Goal: Transaction & Acquisition: Download file/media

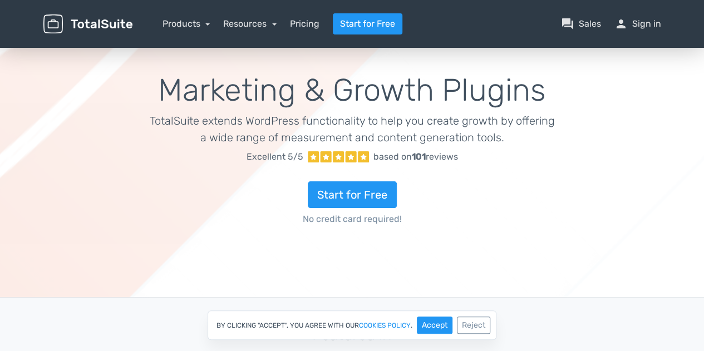
scroll to position [36, 0]
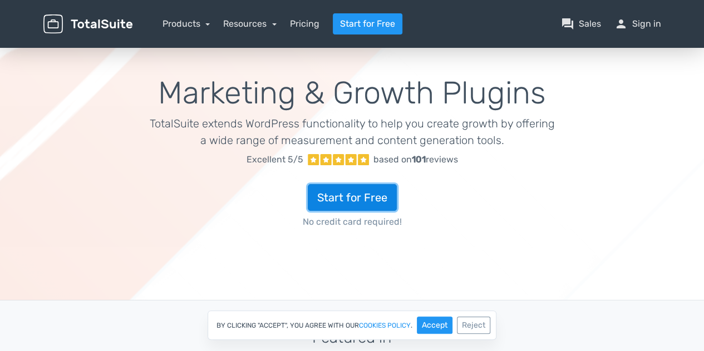
click at [360, 189] on link "Start for Free" at bounding box center [352, 197] width 89 height 27
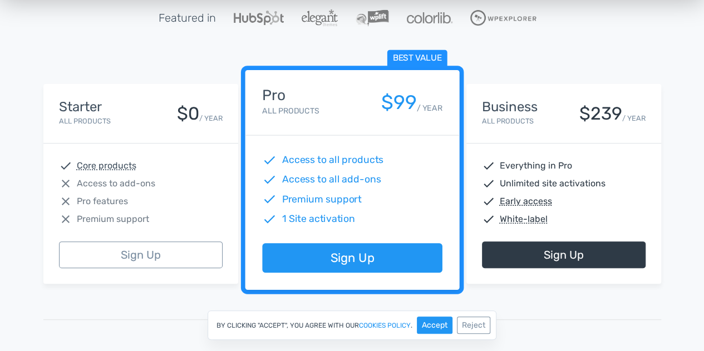
scroll to position [154, 0]
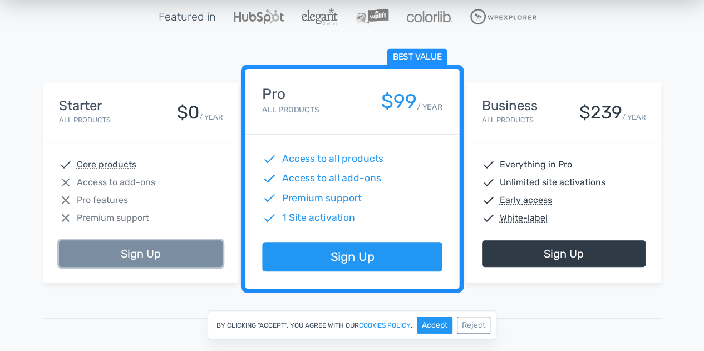
click at [134, 261] on link "Sign Up" at bounding box center [141, 254] width 164 height 27
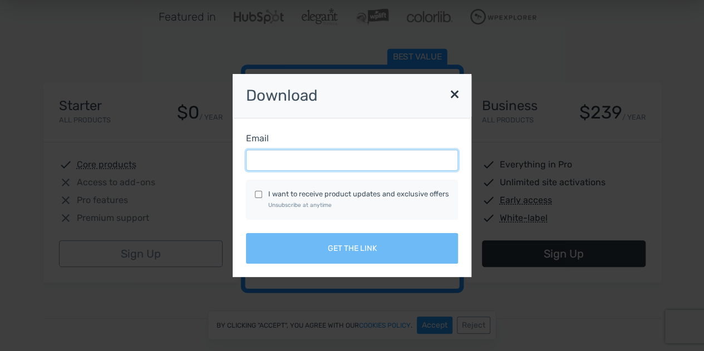
click at [312, 152] on input "Email" at bounding box center [352, 160] width 212 height 21
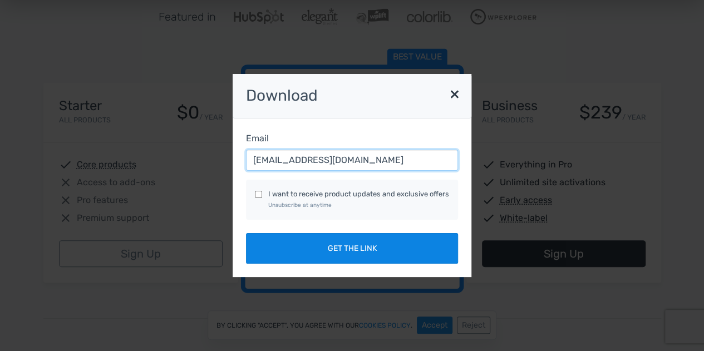
type input "tpkiang@suss.edu.sg"
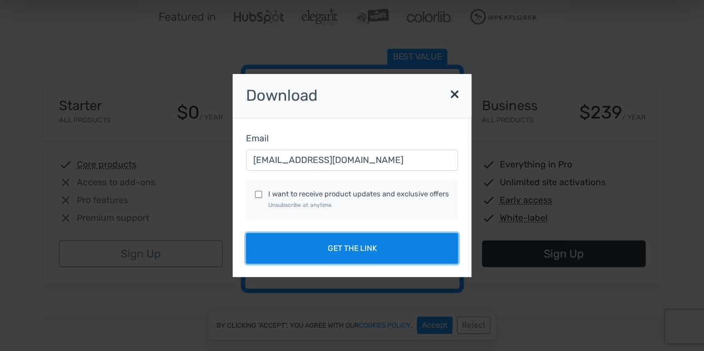
click at [344, 249] on button "Get the link" at bounding box center [352, 248] width 212 height 31
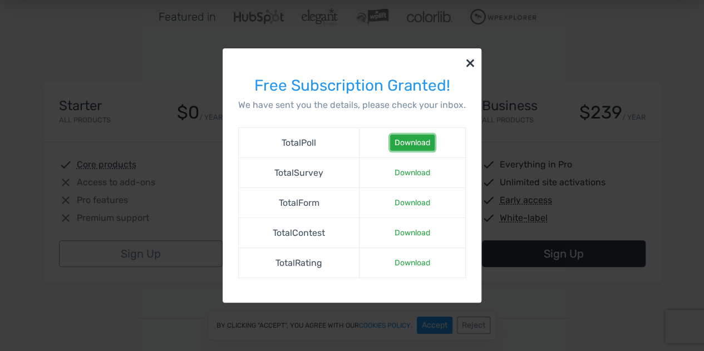
click at [418, 140] on link "Download" at bounding box center [412, 143] width 45 height 16
click at [470, 64] on button "×" at bounding box center [470, 62] width 22 height 28
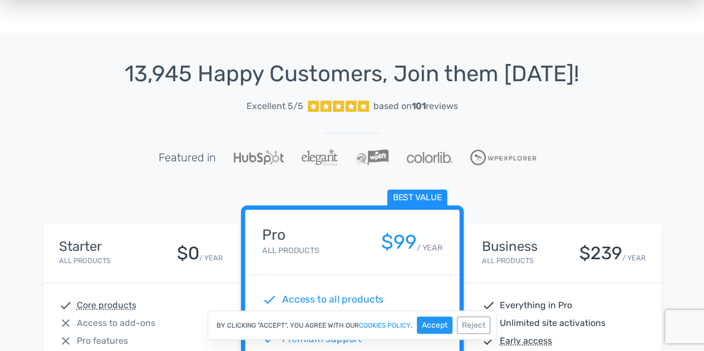
scroll to position [0, 0]
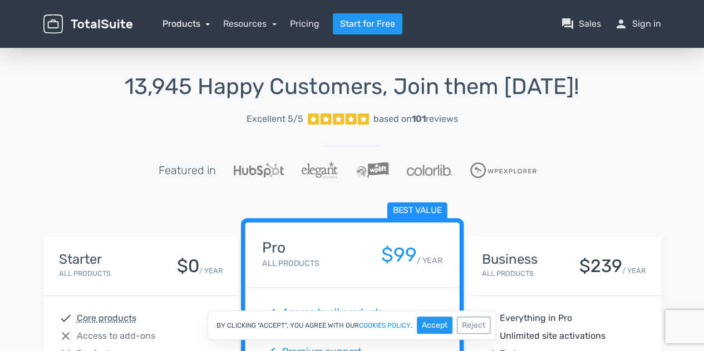
click at [194, 23] on link "Products" at bounding box center [187, 23] width 48 height 11
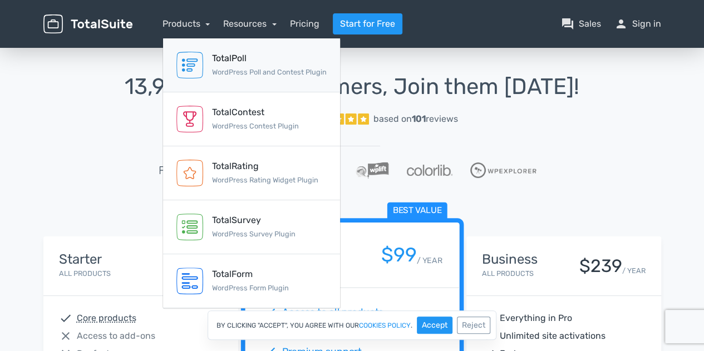
click at [207, 71] on link "TotalPoll WordPress Poll and Contest Plugin" at bounding box center [251, 65] width 177 height 54
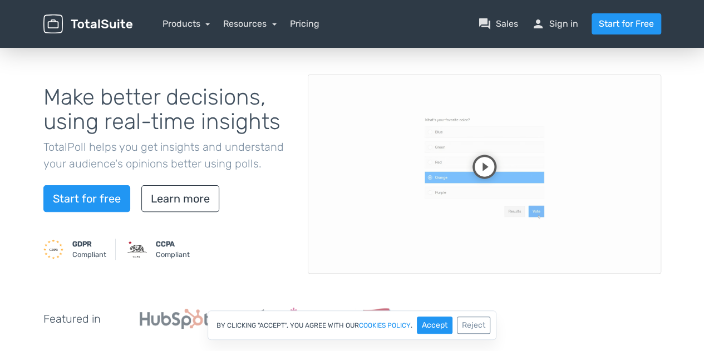
scroll to position [75, 0]
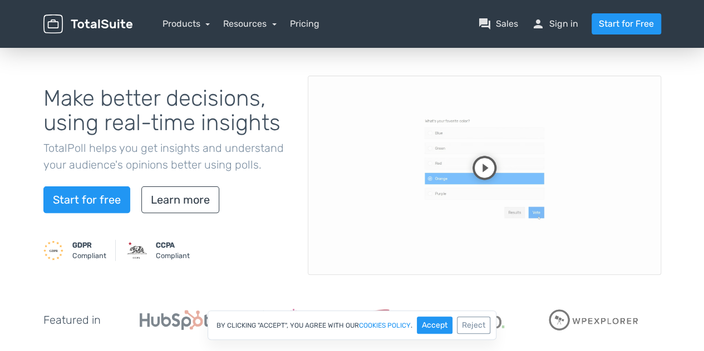
click at [478, 168] on video at bounding box center [485, 175] width 354 height 199
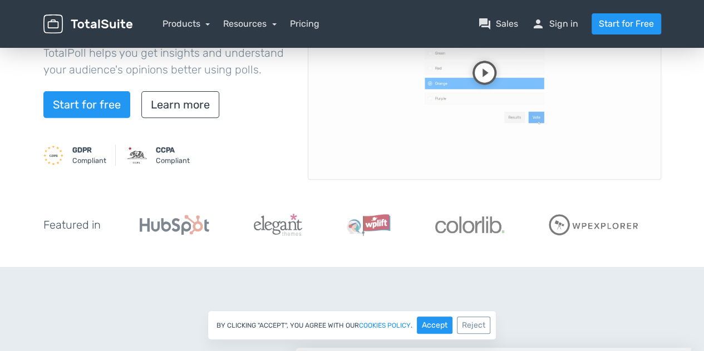
scroll to position [173, 0]
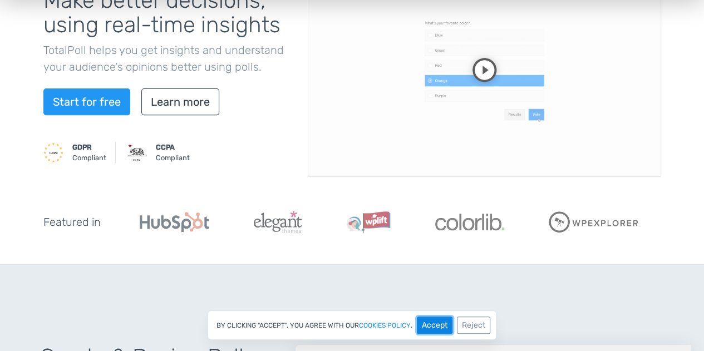
click at [433, 330] on button "Accept" at bounding box center [435, 325] width 36 height 17
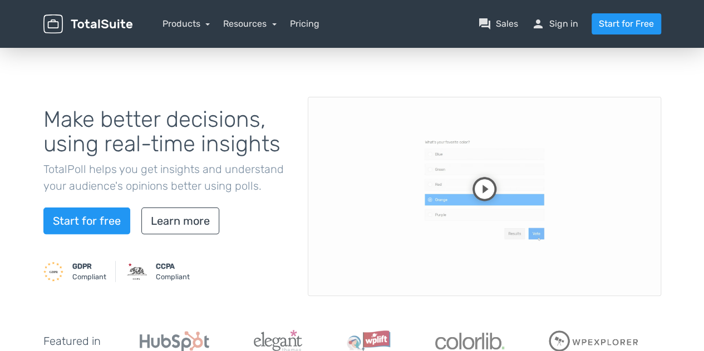
scroll to position [52, 0]
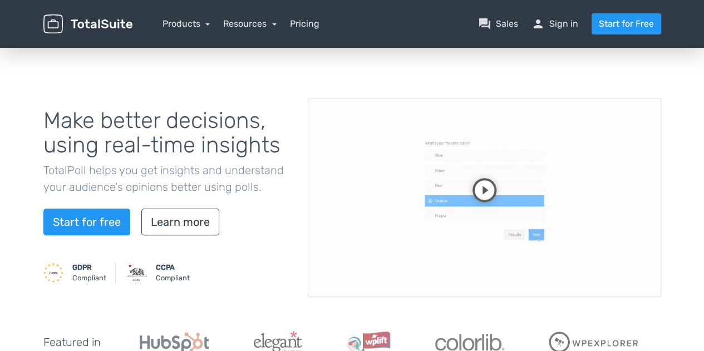
click at [494, 179] on video at bounding box center [485, 197] width 354 height 199
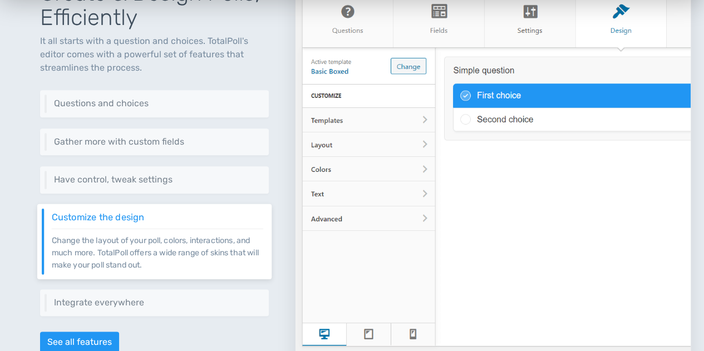
scroll to position [536, 0]
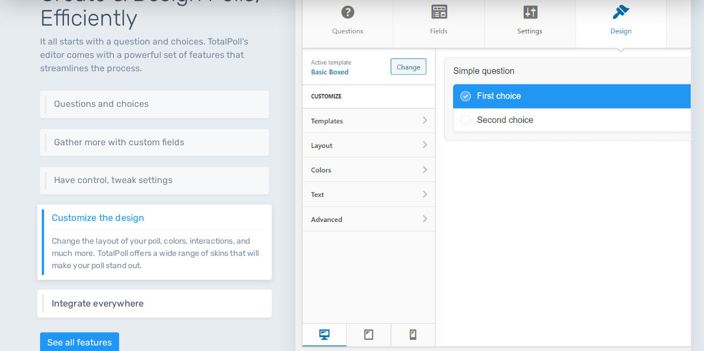
click at [133, 307] on div "Integrate everywhere Integrate your poll virtually everywhere on your website o…" at bounding box center [154, 304] width 234 height 28
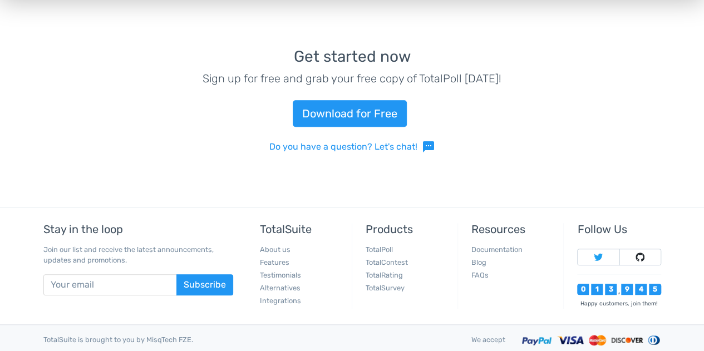
scroll to position [2513, 0]
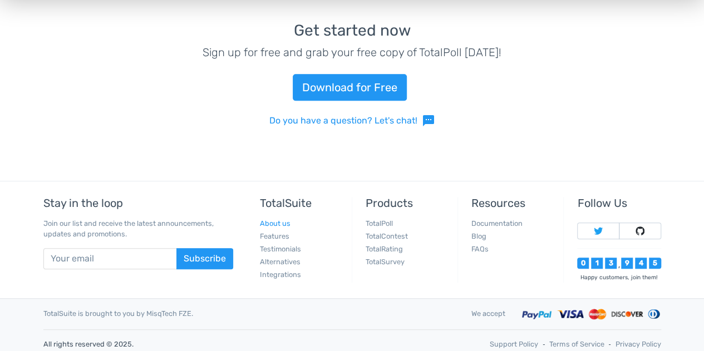
click at [282, 219] on link "About us" at bounding box center [275, 223] width 31 height 8
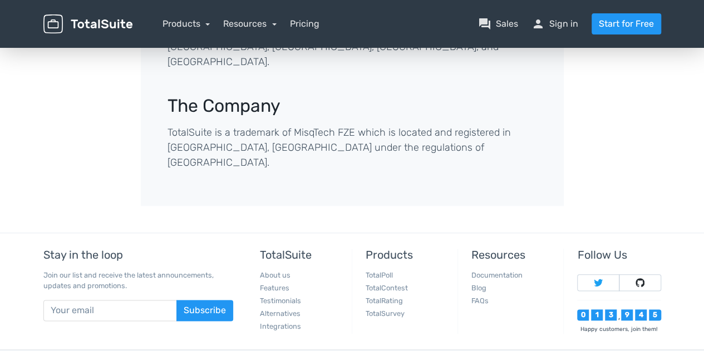
scroll to position [513, 0]
click at [293, 296] on link "Testimonials" at bounding box center [280, 300] width 41 height 8
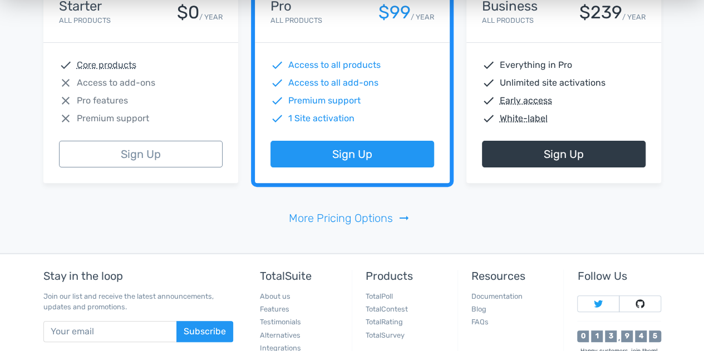
scroll to position [2282, 0]
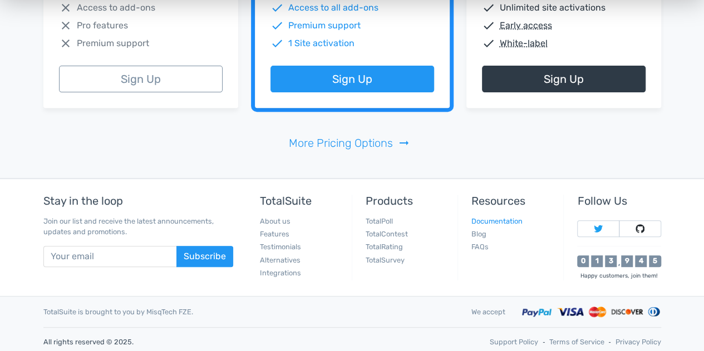
click at [513, 217] on link "Documentation" at bounding box center [497, 221] width 51 height 8
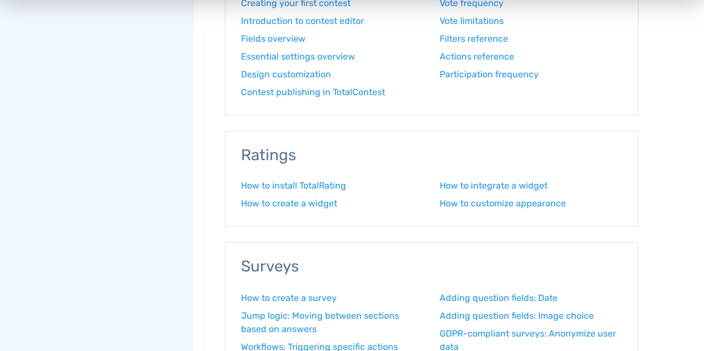
scroll to position [765, 0]
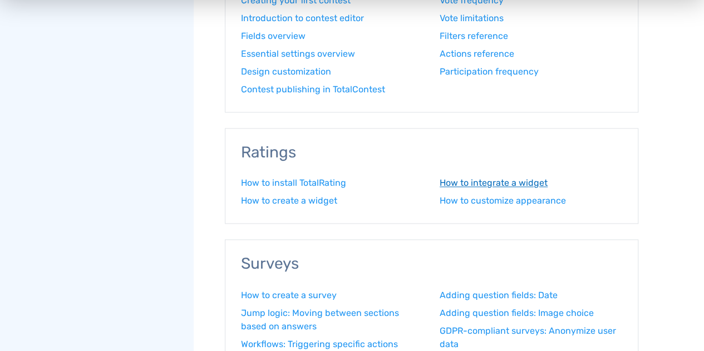
click at [498, 181] on link "How to integrate a widget" at bounding box center [531, 182] width 183 height 13
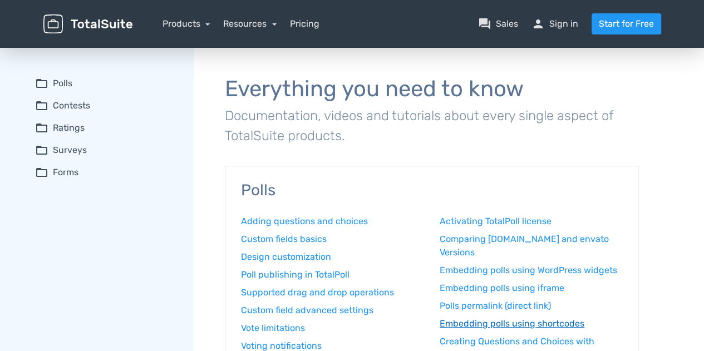
click at [495, 325] on link "Embedding polls using shortcodes" at bounding box center [531, 323] width 183 height 13
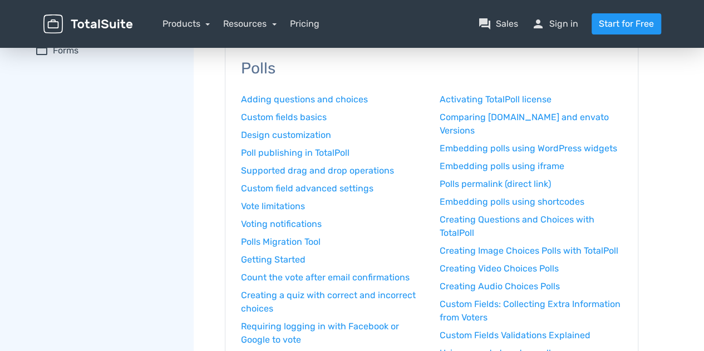
scroll to position [119, 0]
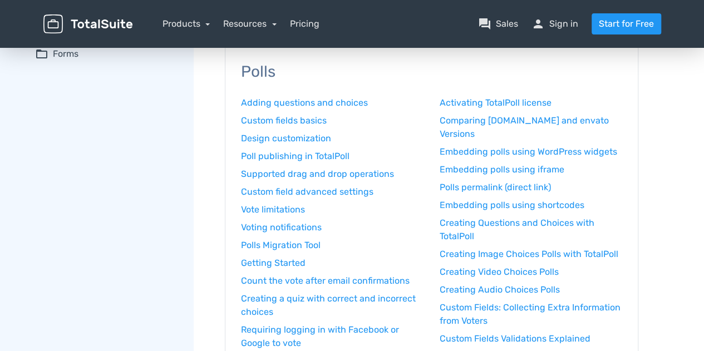
click at [115, 23] on img at bounding box center [87, 23] width 89 height 19
